Goal: Information Seeking & Learning: Learn about a topic

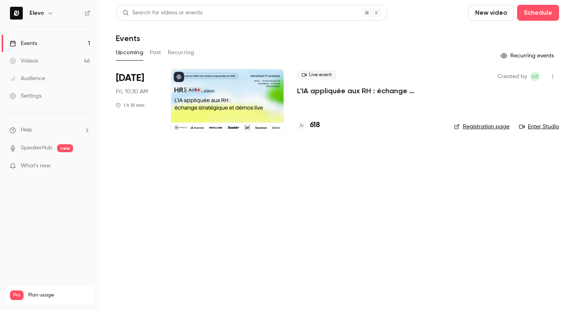
click at [535, 130] on link "Enter Studio" at bounding box center [539, 127] width 40 height 8
click at [152, 52] on button "Past" at bounding box center [156, 52] width 12 height 13
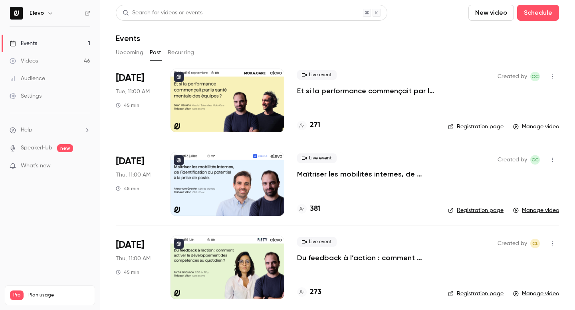
click at [233, 95] on div at bounding box center [227, 101] width 114 height 64
click at [134, 52] on button "Upcoming" at bounding box center [130, 52] width 28 height 13
